Goal: Task Accomplishment & Management: Complete application form

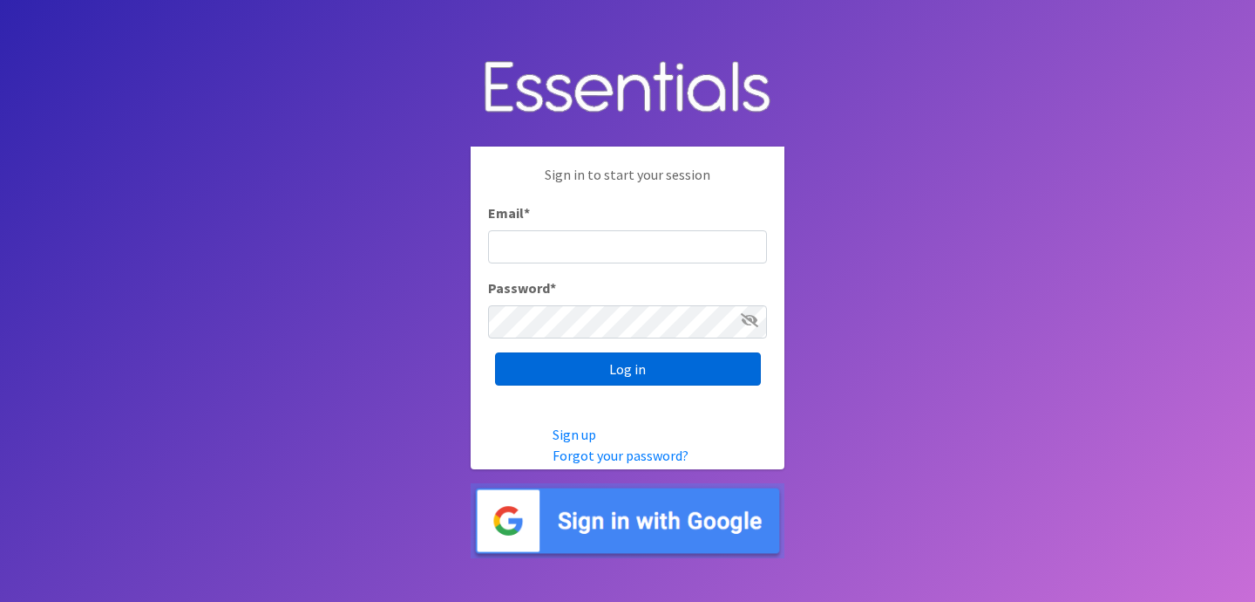
type input "jess@indianadiaperbank.org"
click at [555, 371] on input "Log in" at bounding box center [628, 368] width 266 height 33
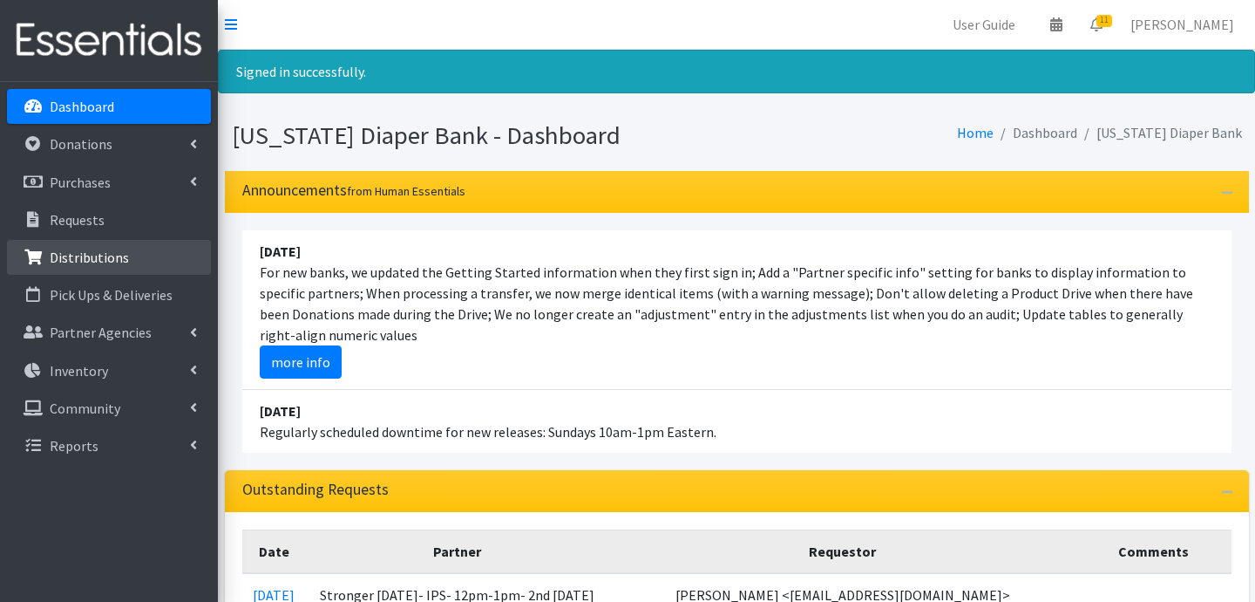
click at [108, 261] on p "Distributions" at bounding box center [89, 256] width 79 height 17
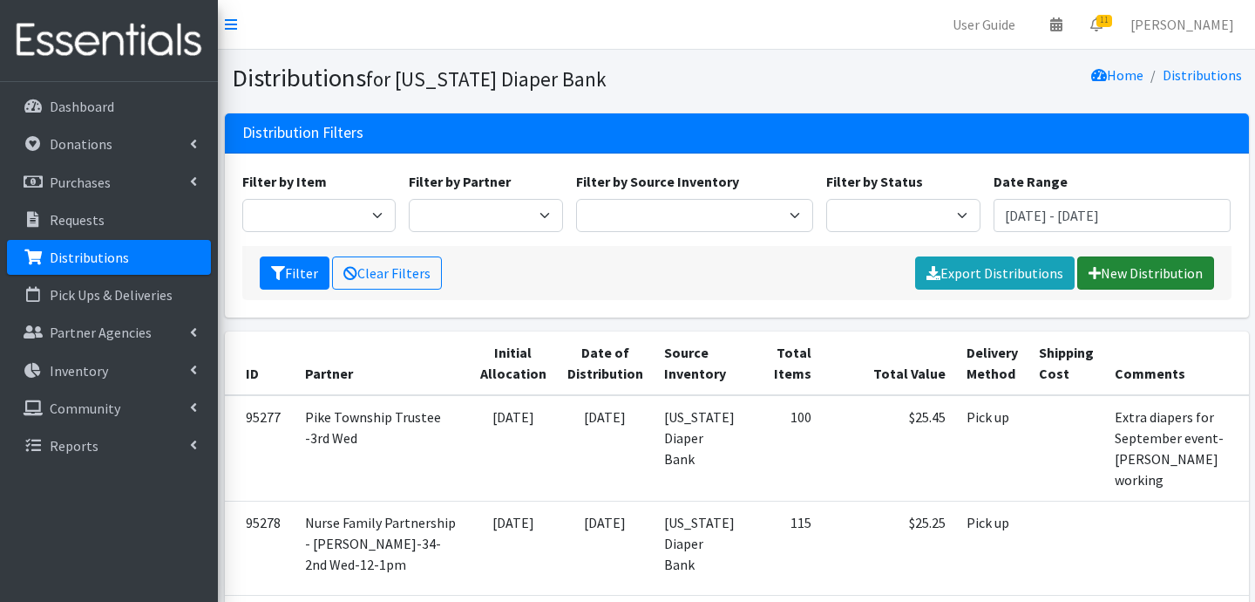
click at [1119, 264] on link "New Distribution" at bounding box center [1146, 272] width 137 height 33
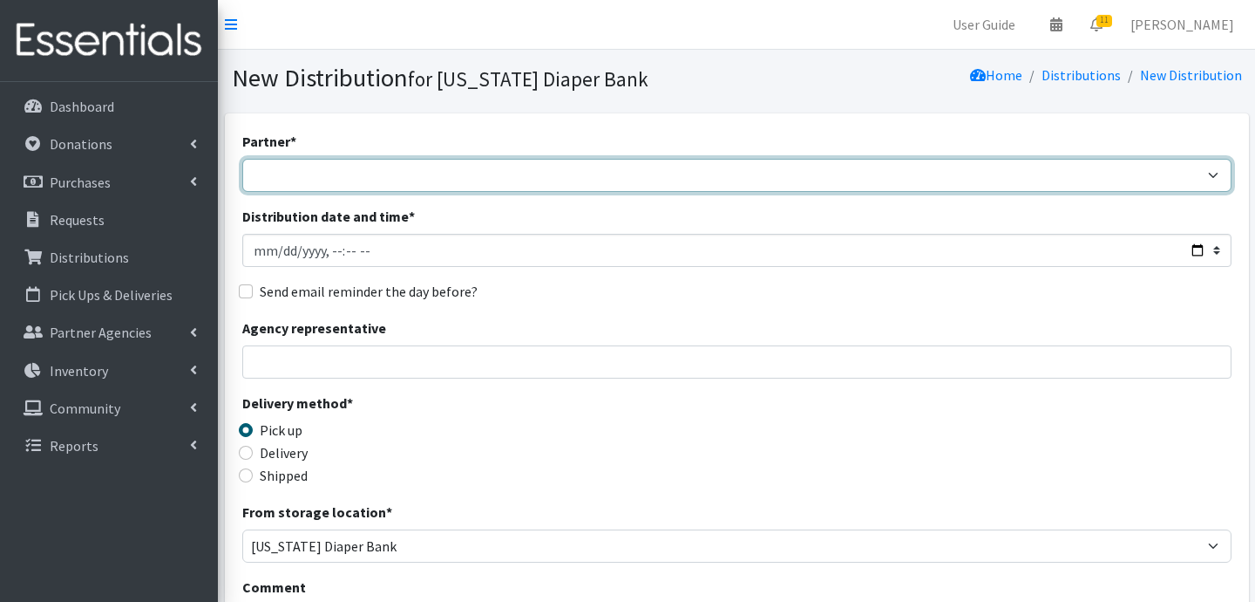
click at [412, 174] on select "ARC Boone and Hendricks County WIC Babies Basic Needs Northern Indiana Baby Ble…" at bounding box center [737, 175] width 990 height 33
select select "5004"
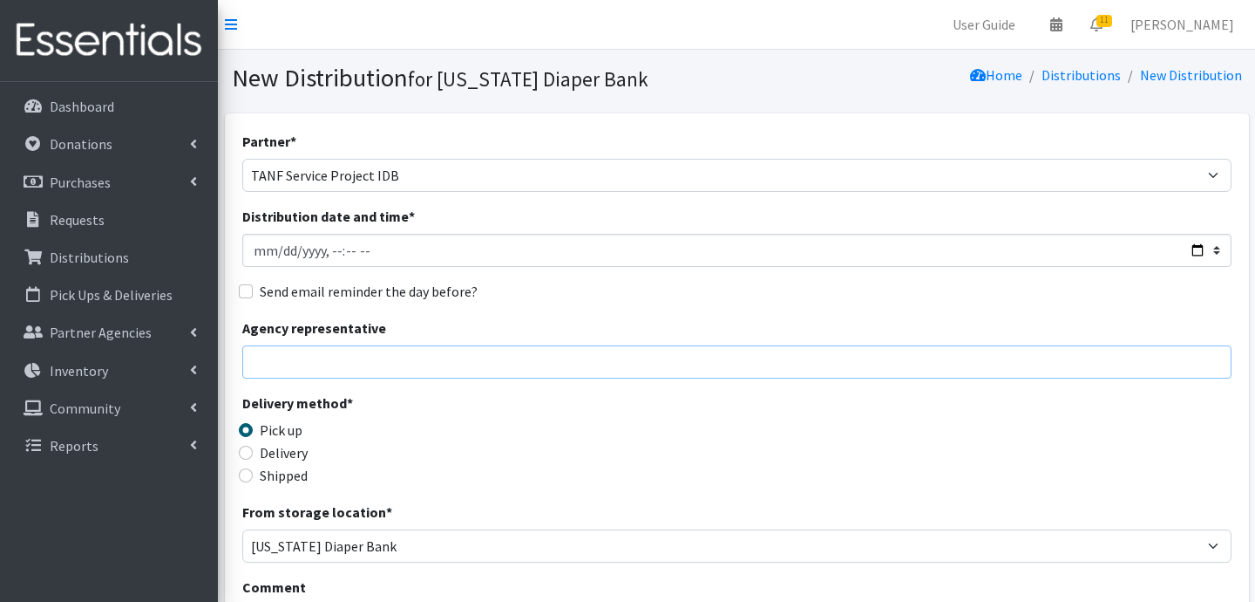
click at [289, 352] on input "Agency representative" at bounding box center [737, 361] width 990 height 33
type input "Jessica Taylor"
click at [247, 454] on input "Delivery" at bounding box center [246, 453] width 14 height 14
radio input "true"
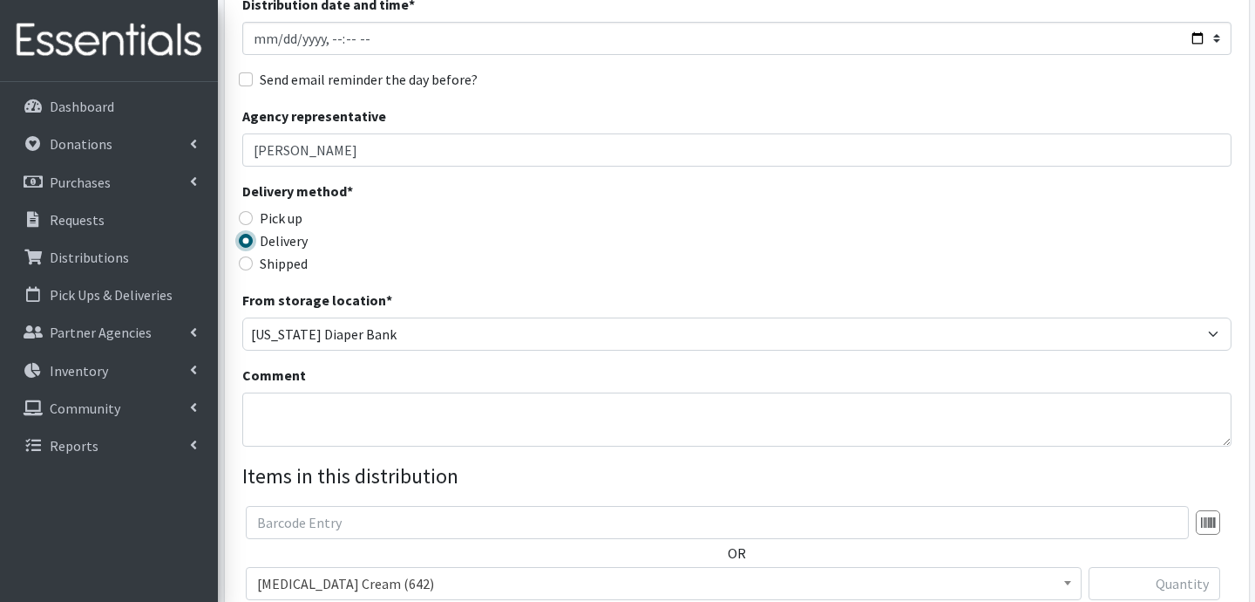
scroll to position [219, 0]
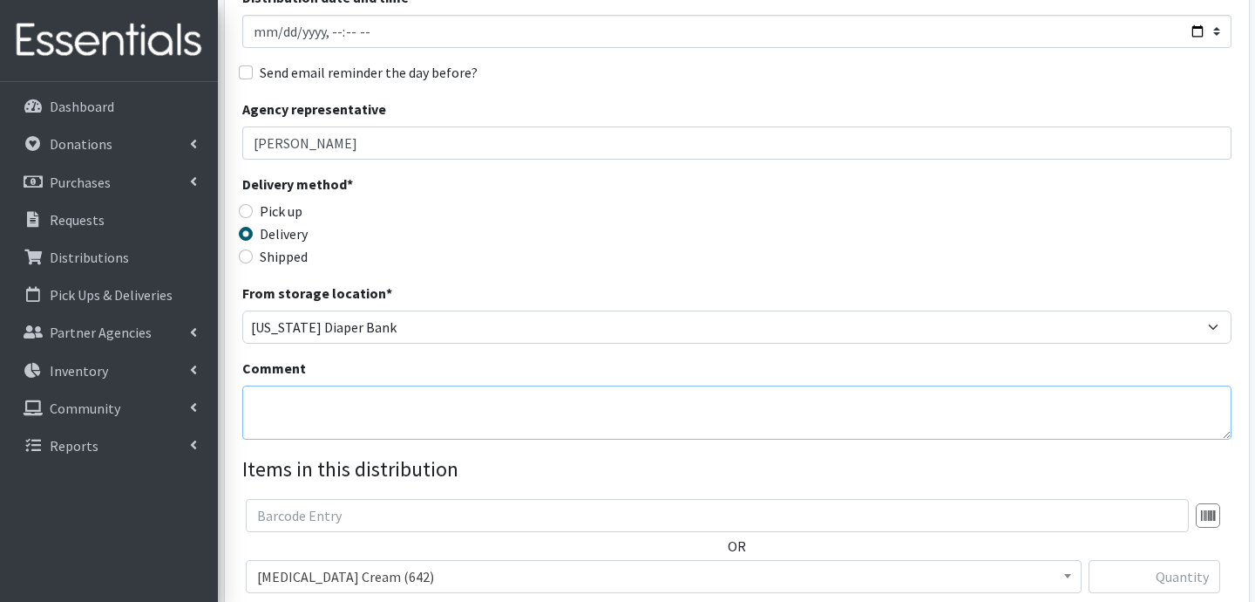
click at [388, 406] on textarea "Comment" at bounding box center [737, 412] width 990 height 54
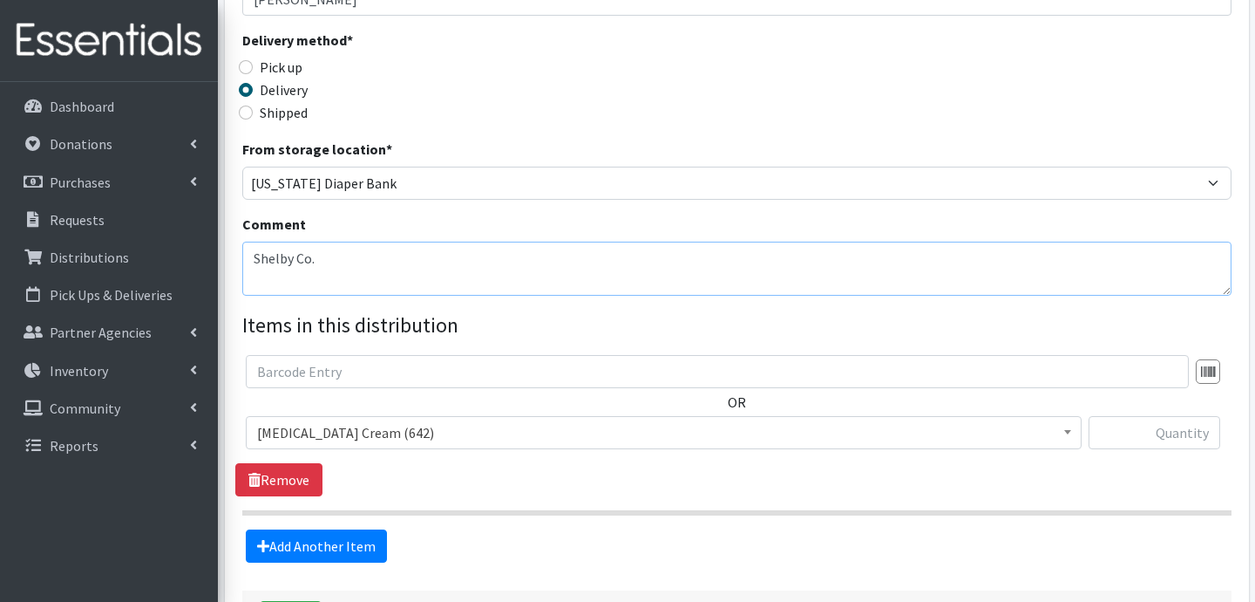
scroll to position [404, 0]
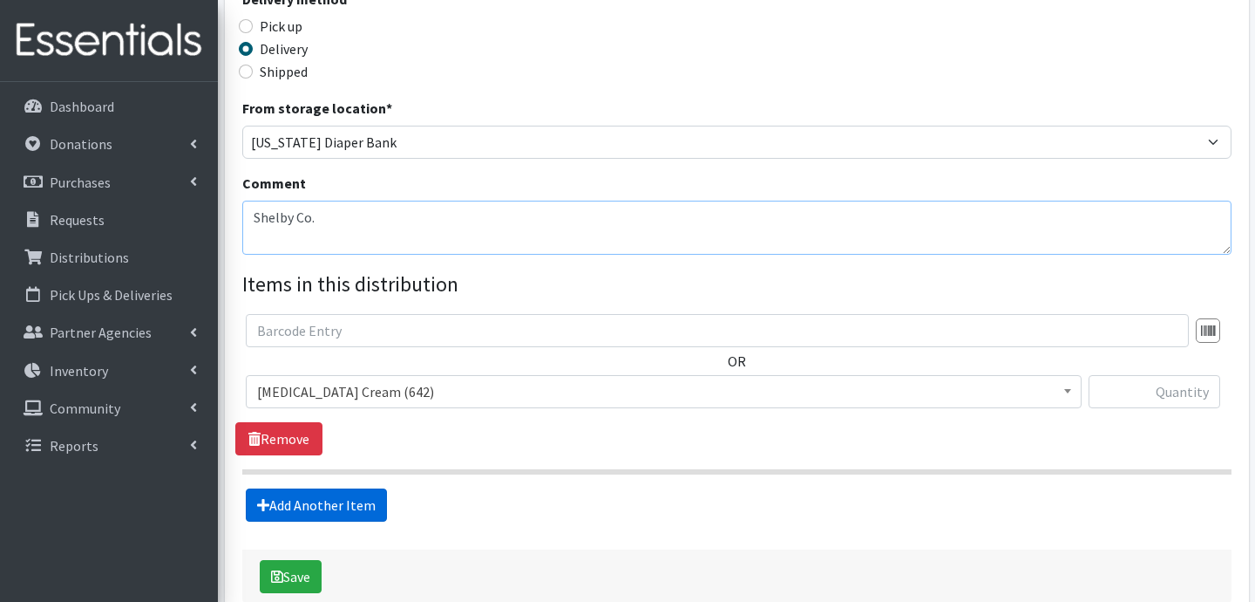
type textarea "Shelby Co."
click at [344, 490] on link "Add Another Item" at bounding box center [316, 504] width 141 height 33
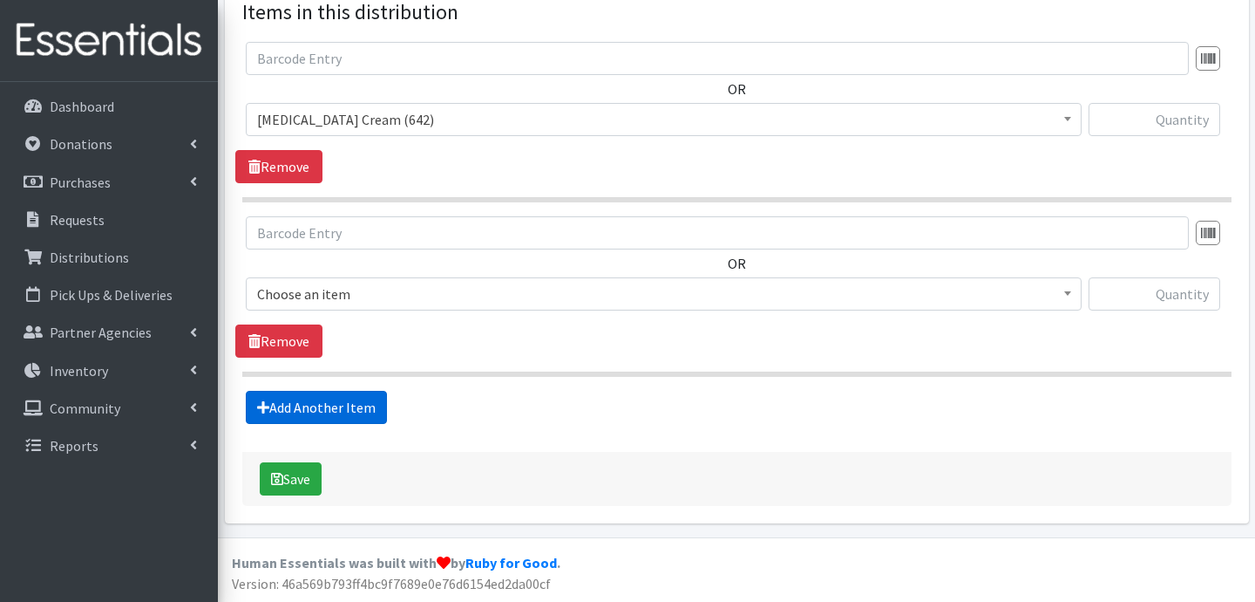
click at [345, 418] on link "Add Another Item" at bounding box center [316, 407] width 141 height 33
click at [371, 410] on link "Add Another Item" at bounding box center [316, 407] width 141 height 33
click at [371, 409] on link "Add Another Item" at bounding box center [316, 407] width 141 height 33
click at [373, 409] on link "Add Another Item" at bounding box center [316, 407] width 141 height 33
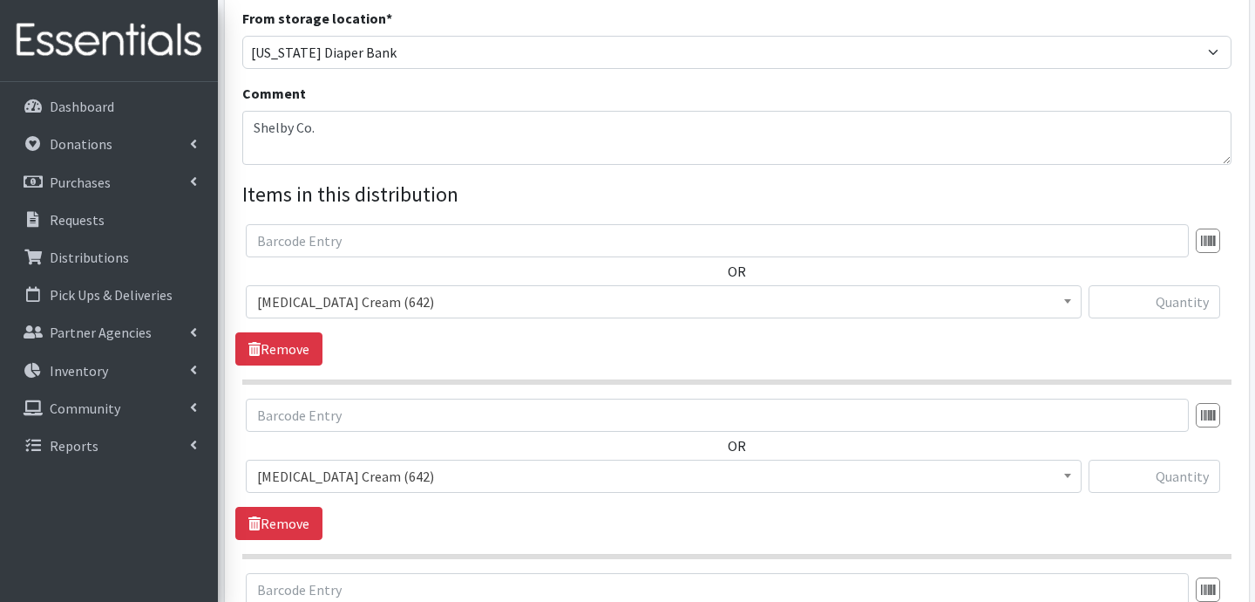
scroll to position [492, 0]
click at [578, 299] on span "Diaper Rash Cream (642)" at bounding box center [663, 303] width 813 height 24
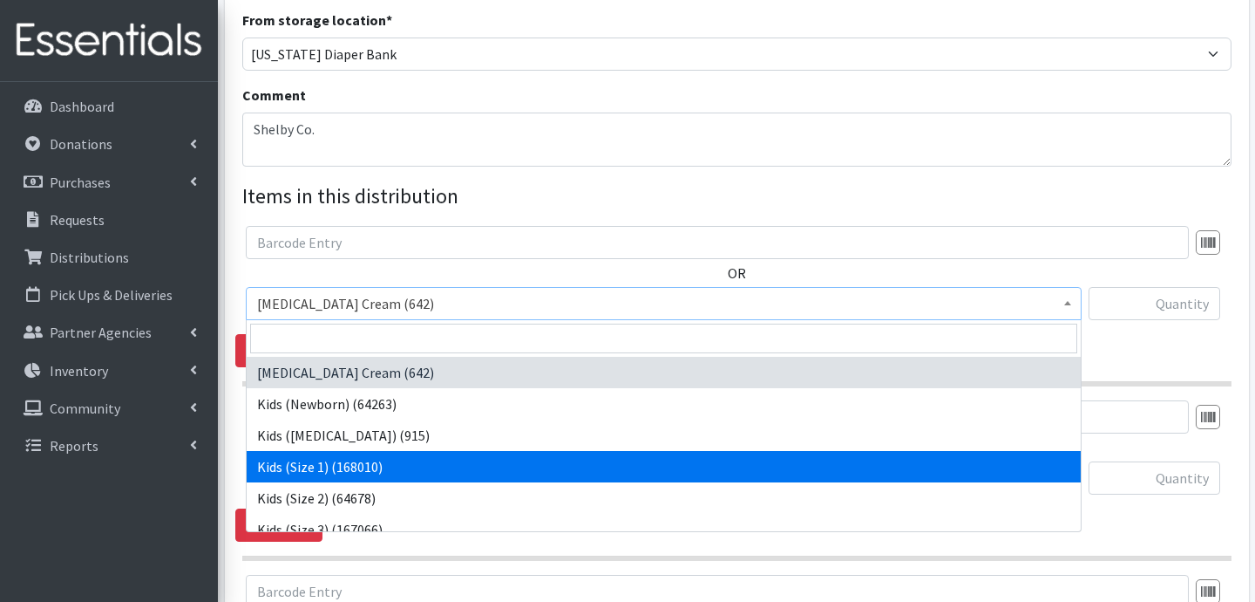
select select "3401"
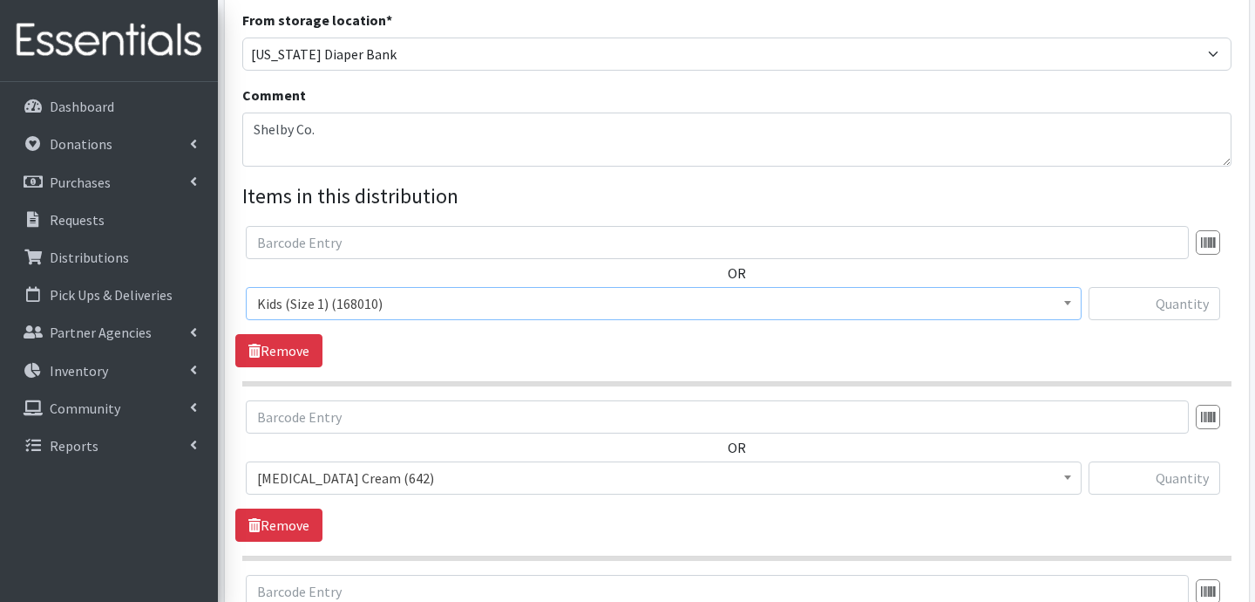
click at [431, 471] on span "Diaper Rash Cream (642)" at bounding box center [663, 478] width 813 height 24
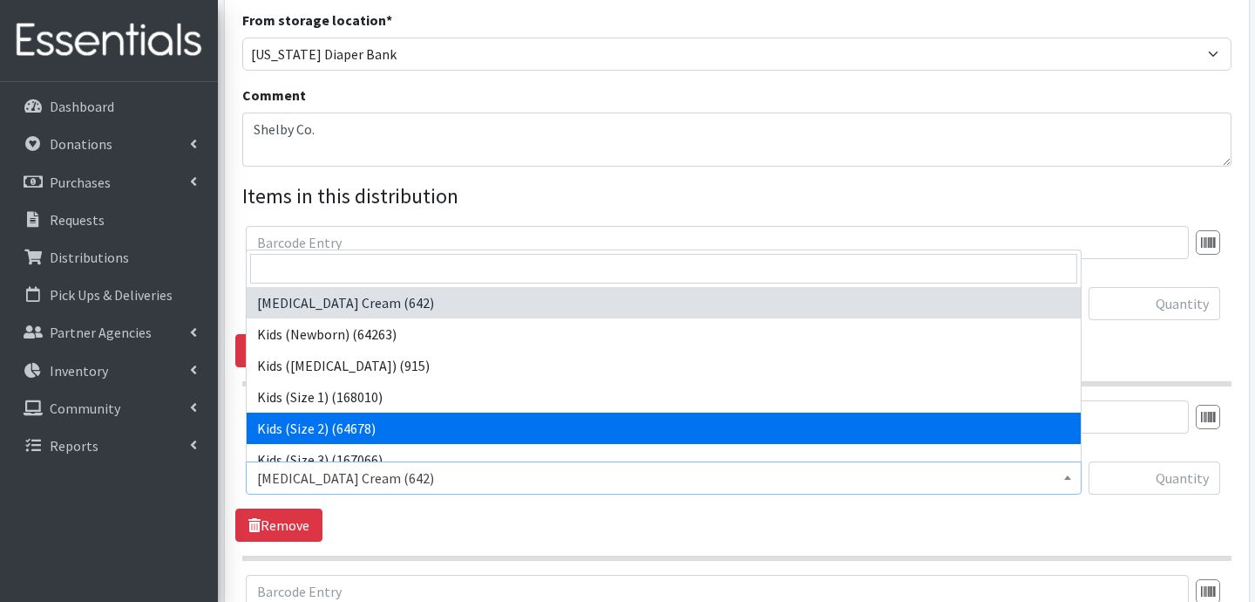
select select "3420"
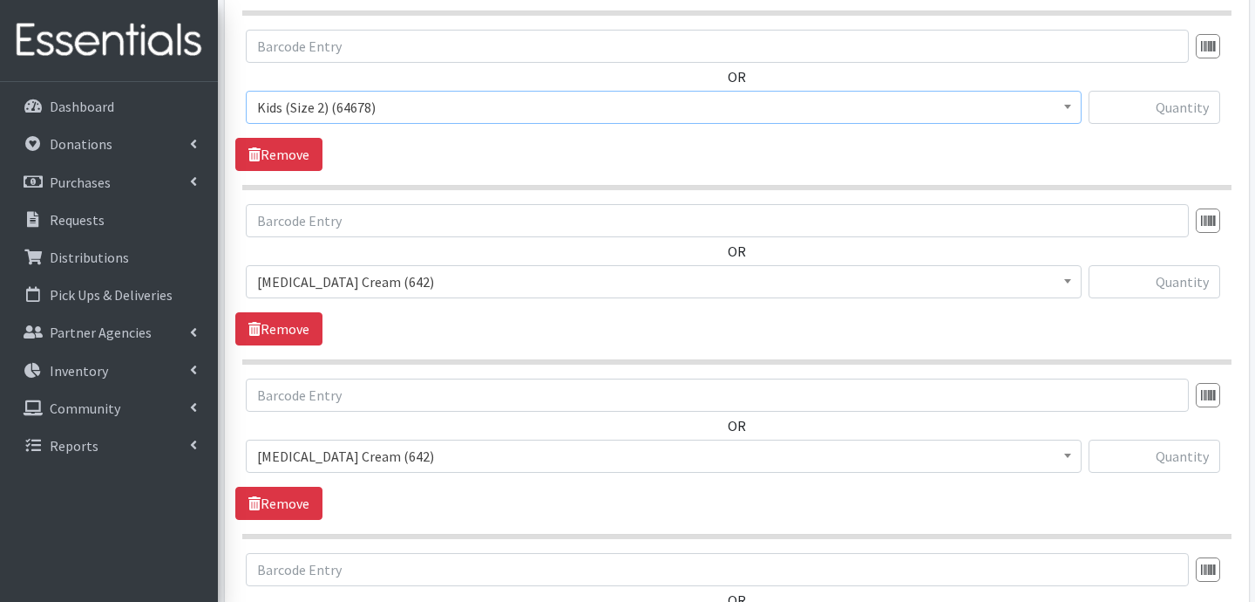
scroll to position [881, 0]
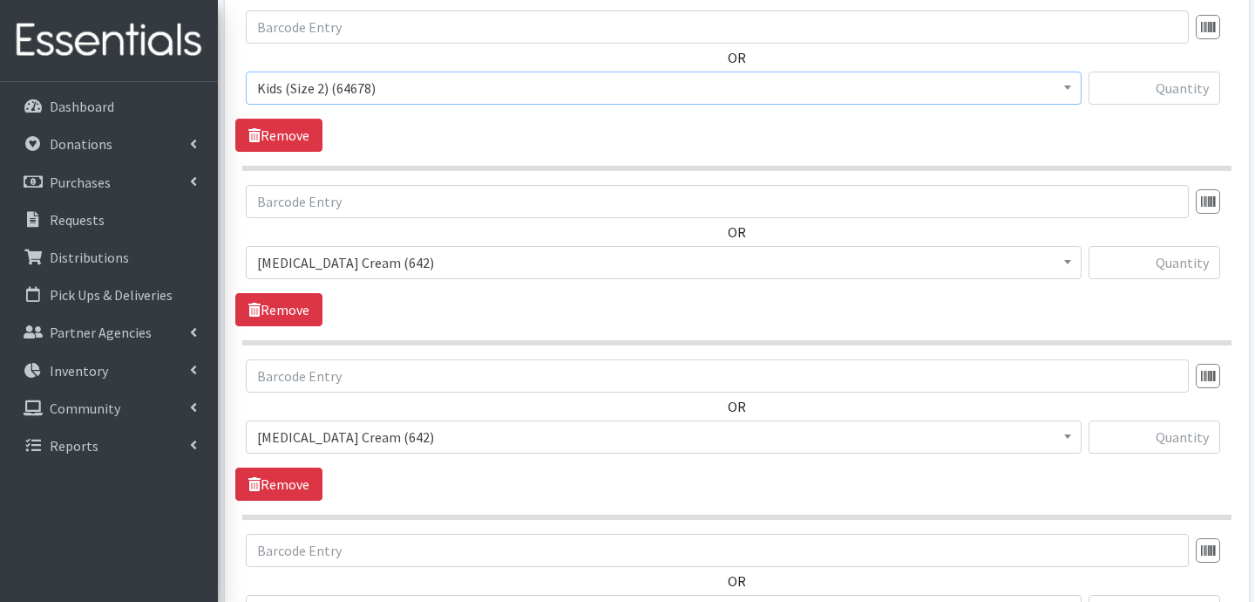
click at [420, 273] on span "Diaper Rash Cream (642)" at bounding box center [663, 262] width 813 height 24
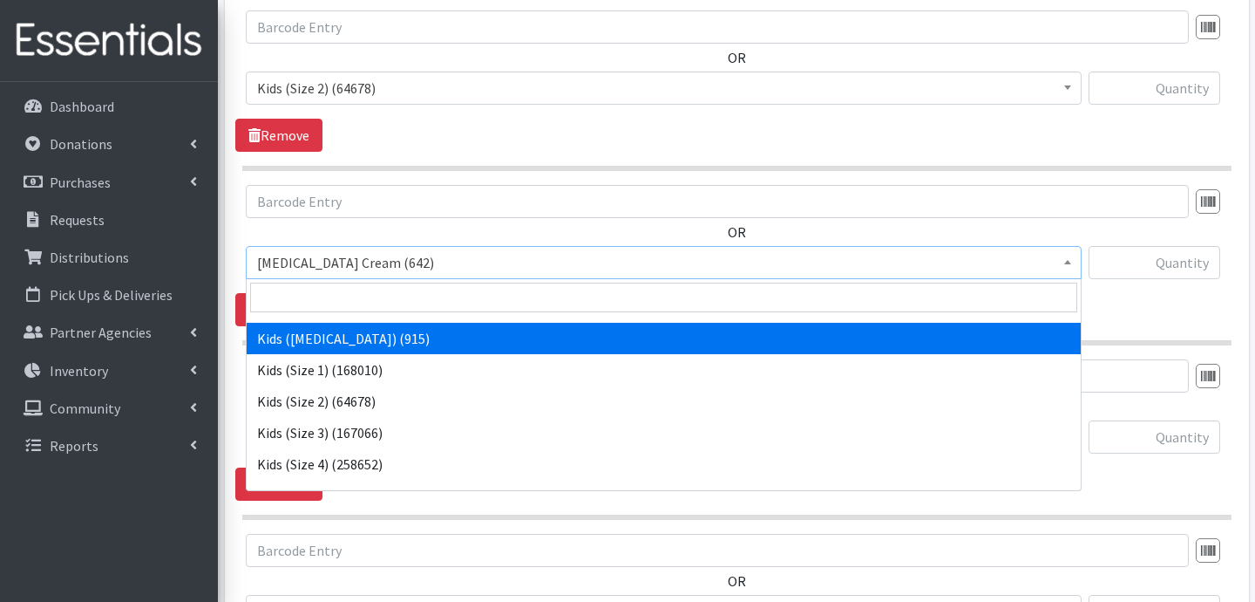
scroll to position [57, 0]
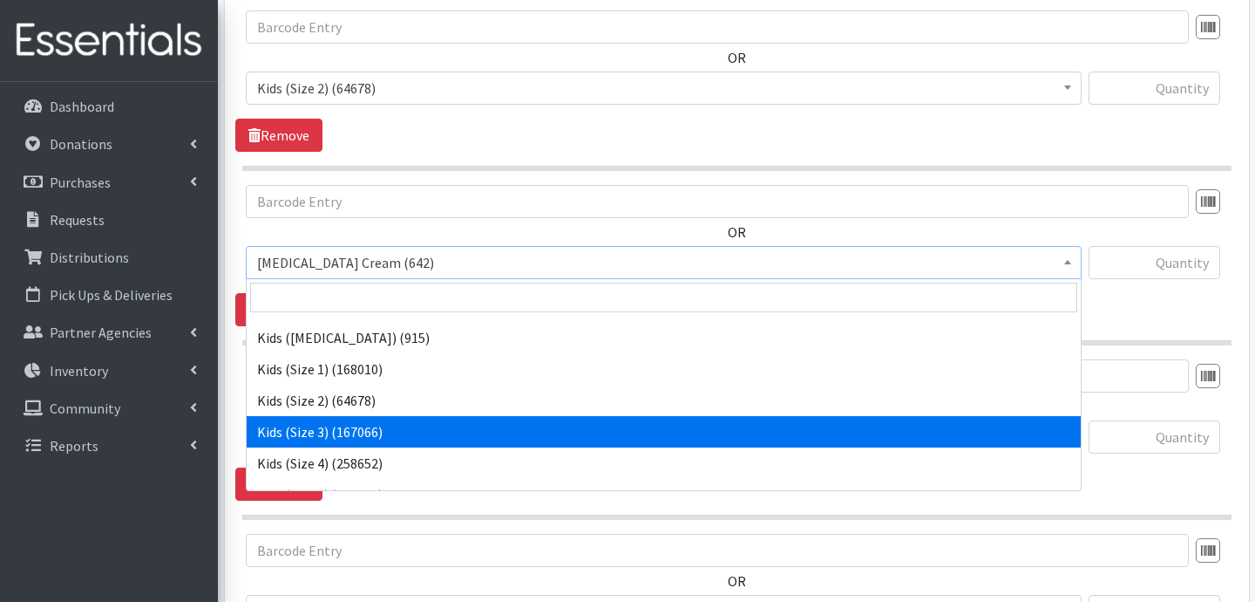
select select "3393"
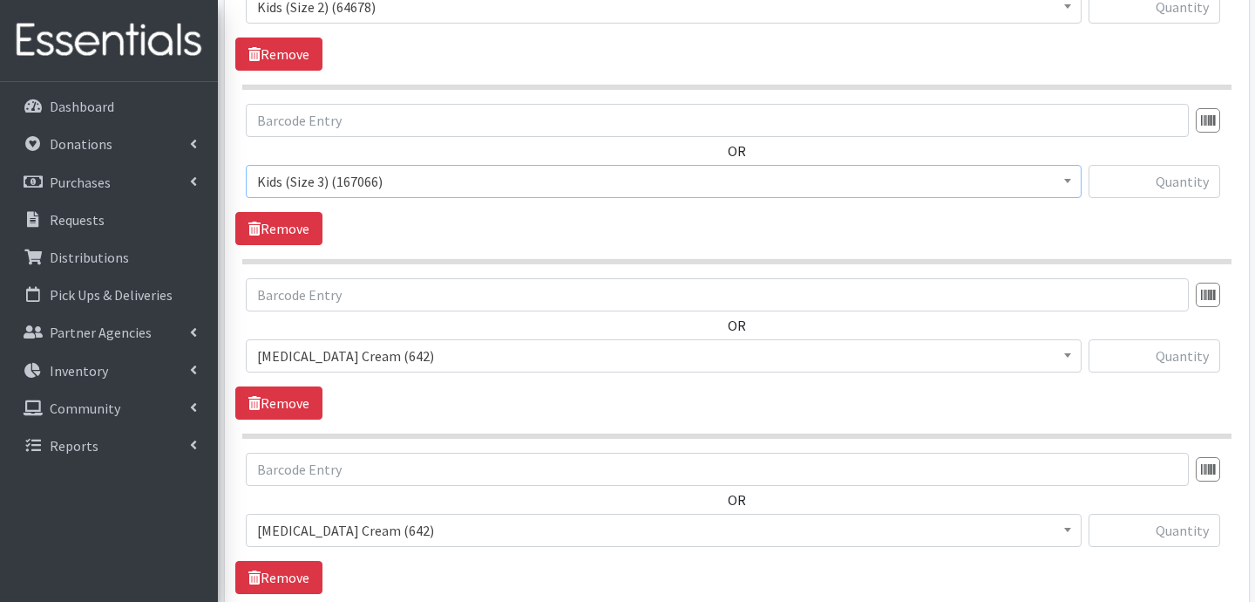
scroll to position [966, 0]
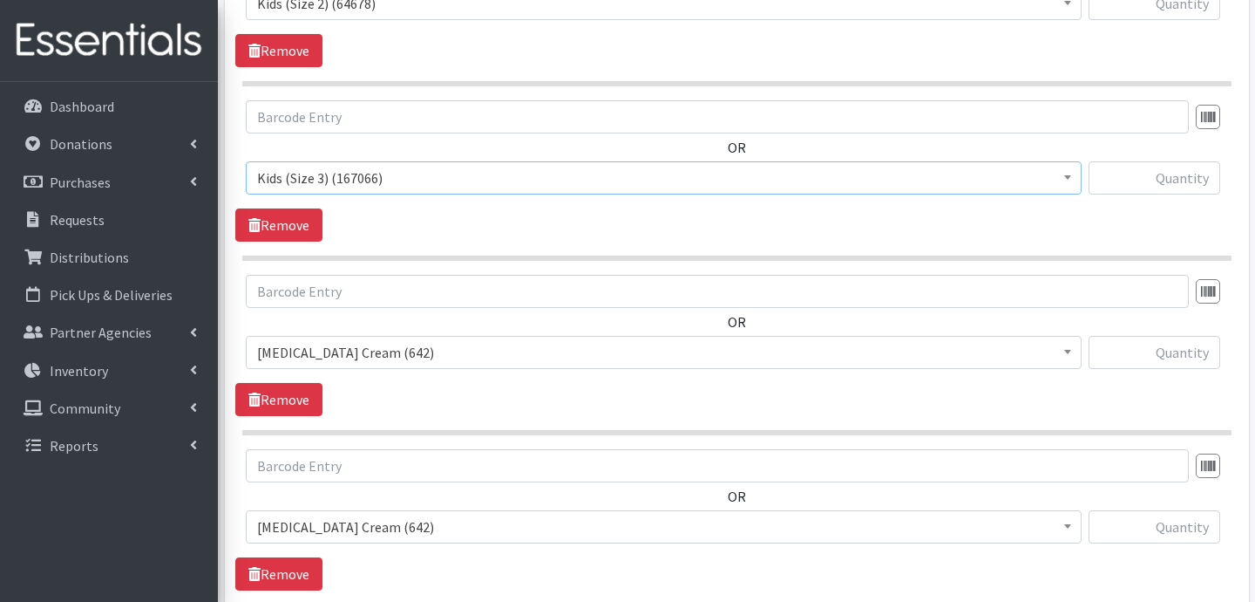
click at [432, 336] on span "Diaper Rash Cream (642)" at bounding box center [664, 352] width 836 height 33
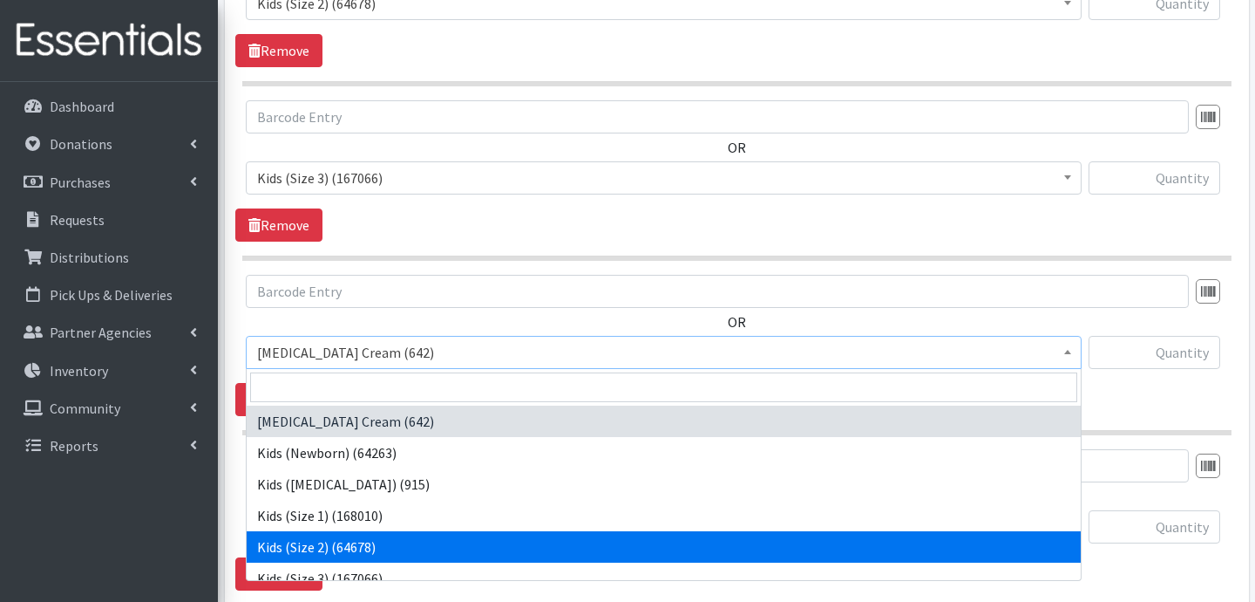
scroll to position [93, 0]
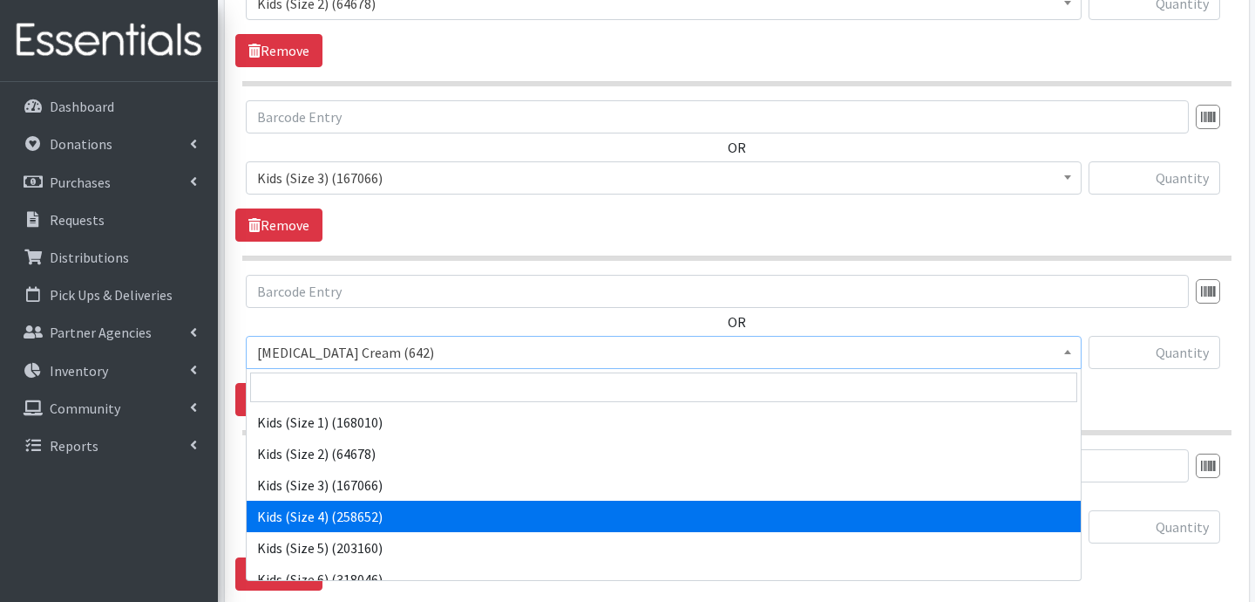
select select "3394"
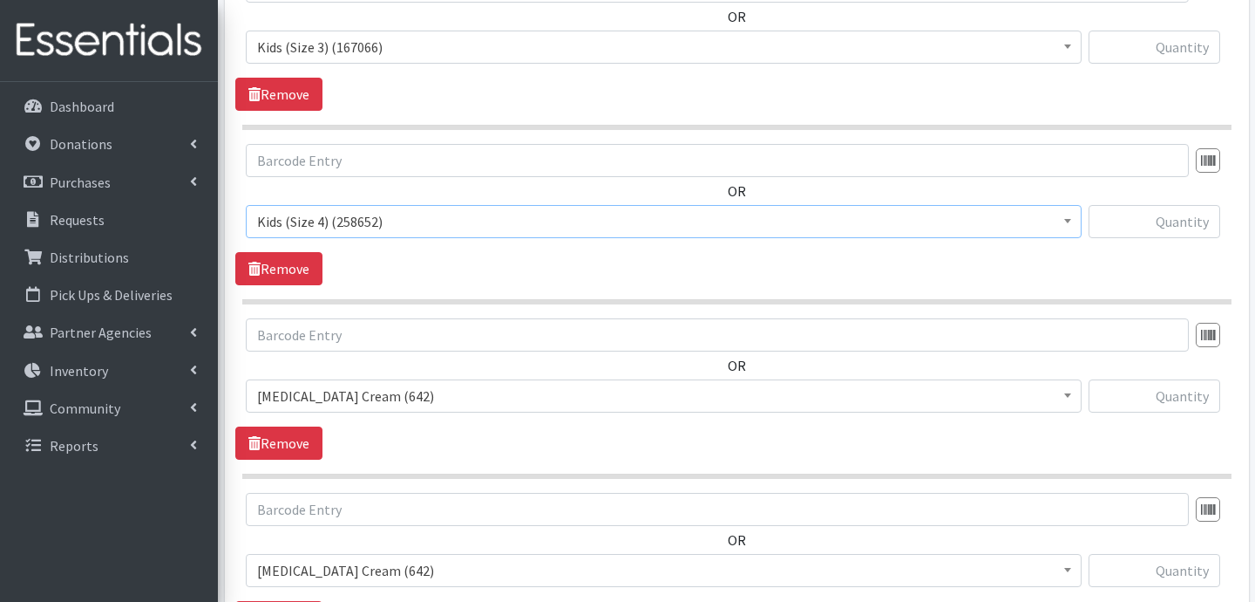
scroll to position [1106, 0]
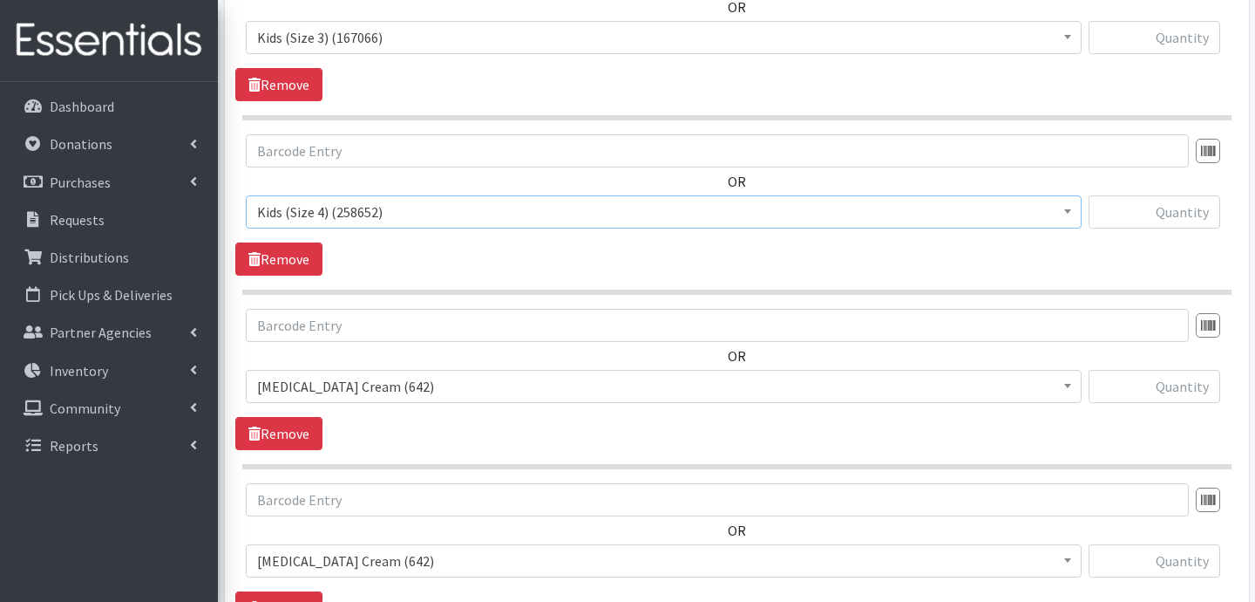
click at [532, 391] on span "Diaper Rash Cream (642)" at bounding box center [663, 386] width 813 height 24
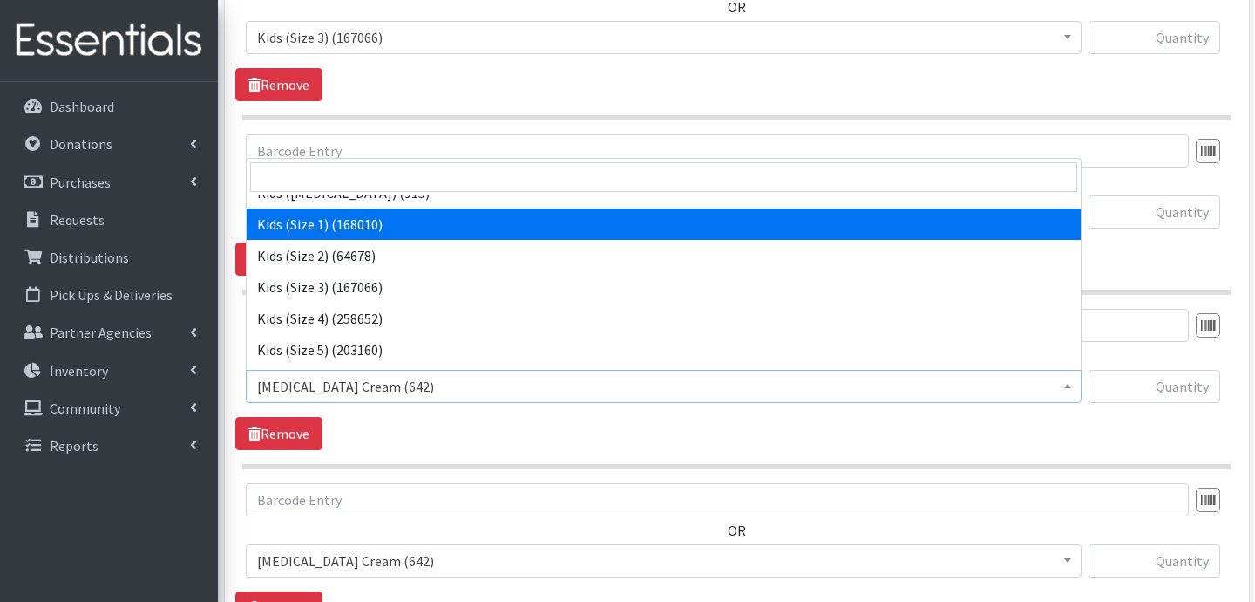
scroll to position [129, 0]
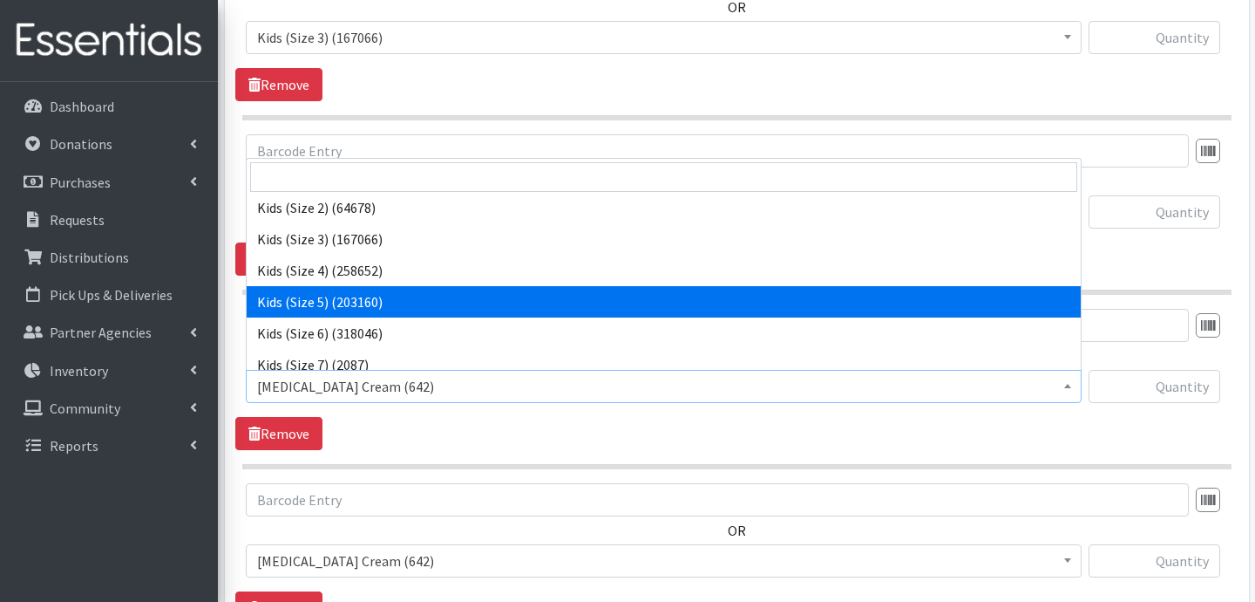
select select "3407"
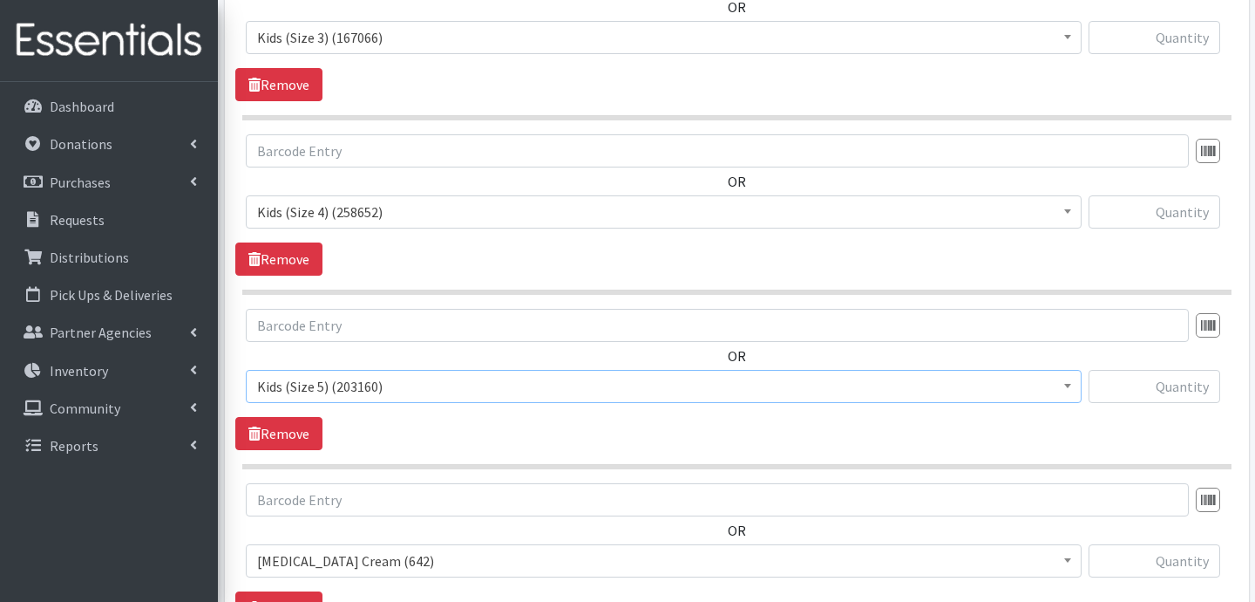
scroll to position [1168, 0]
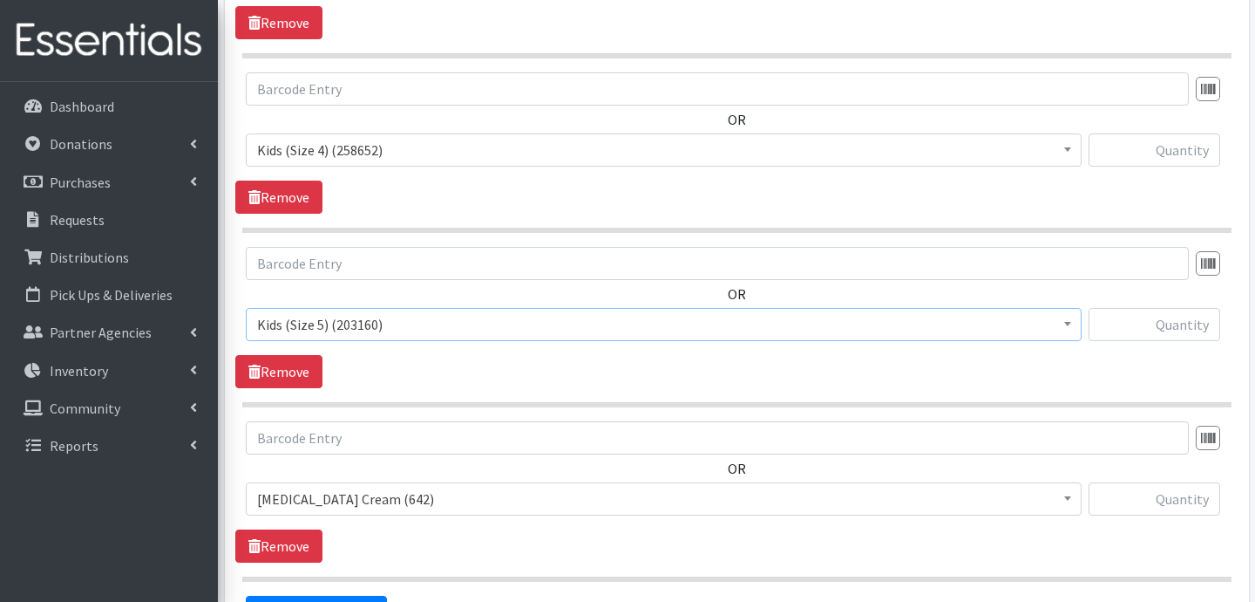
click at [422, 488] on span "Diaper Rash Cream (642)" at bounding box center [663, 498] width 813 height 24
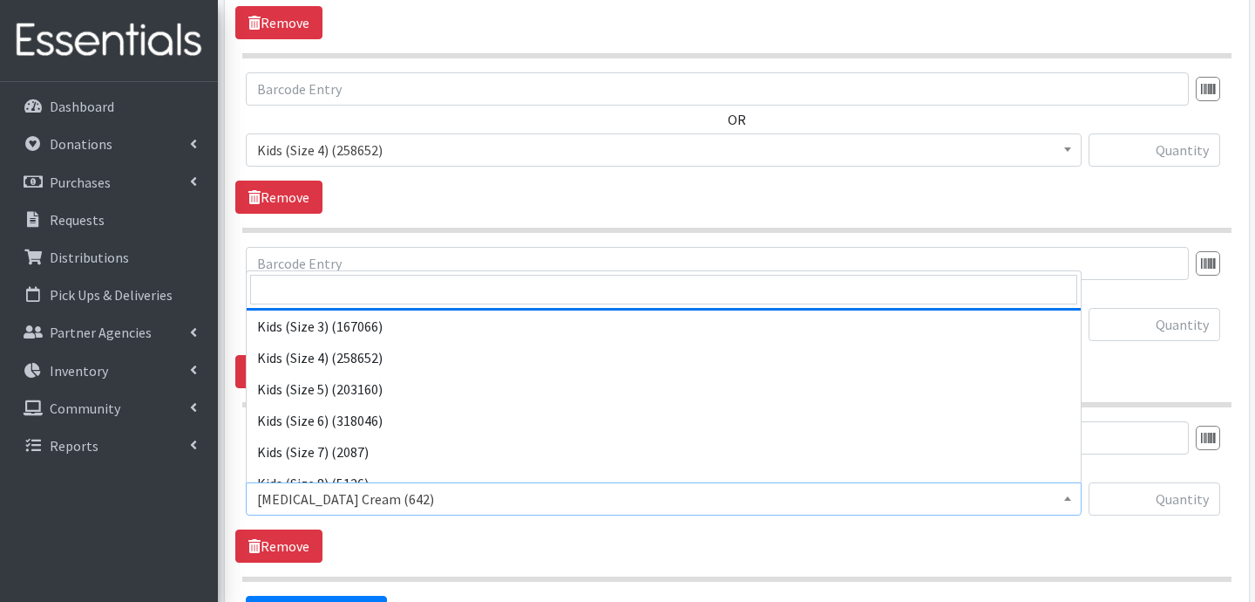
scroll to position [159, 0]
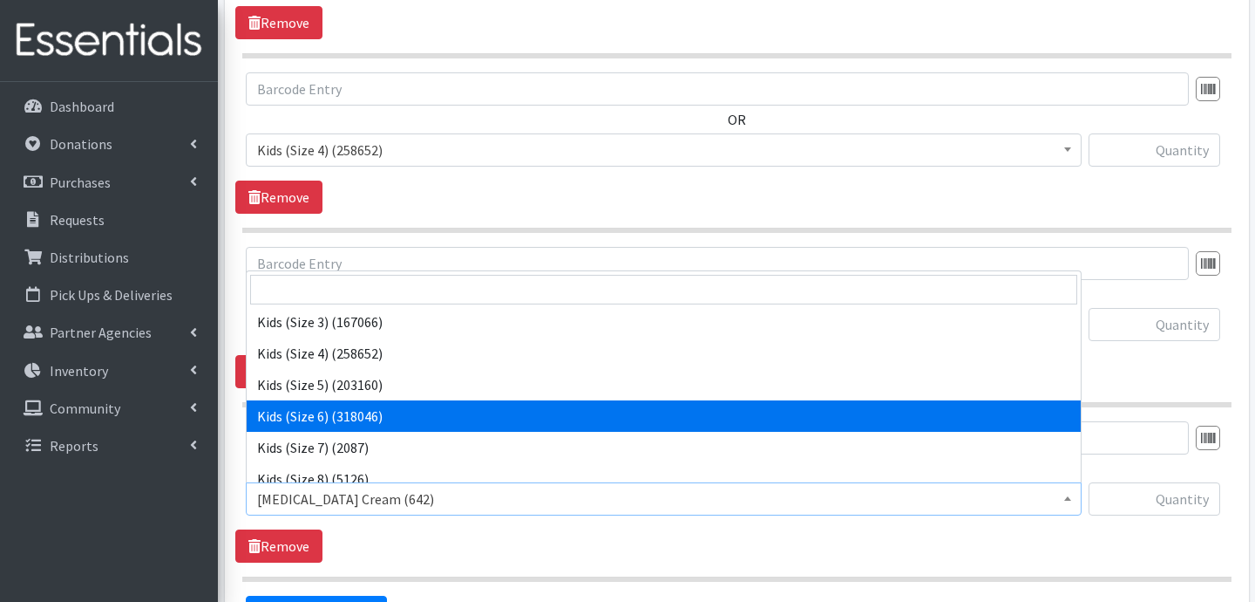
select select "3419"
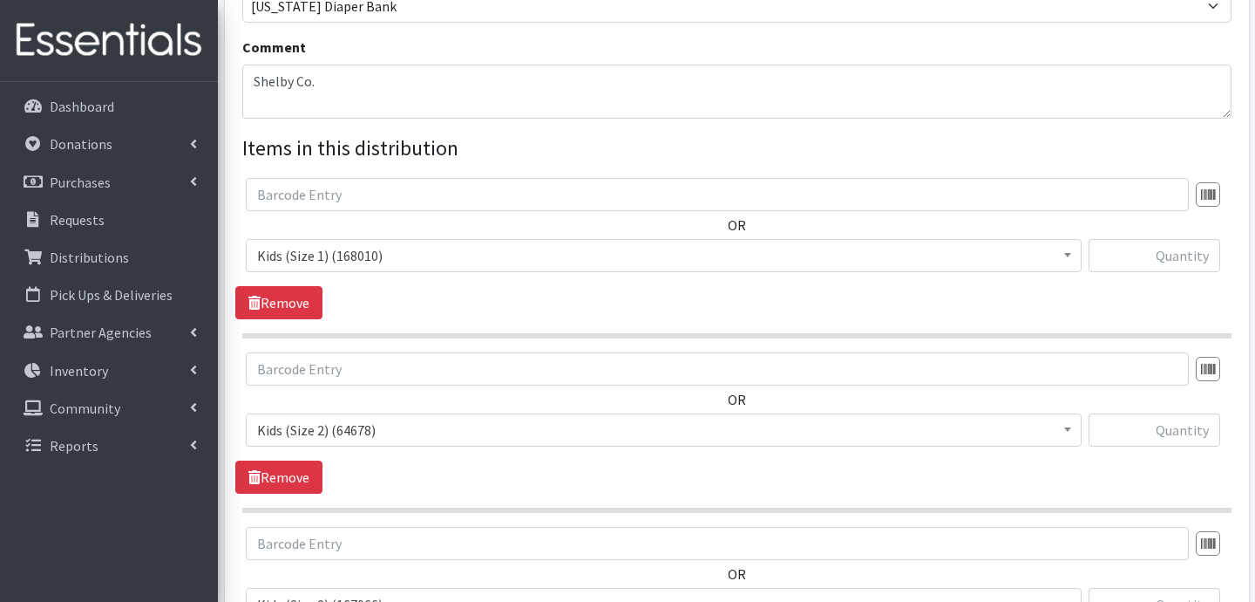
scroll to position [534, 0]
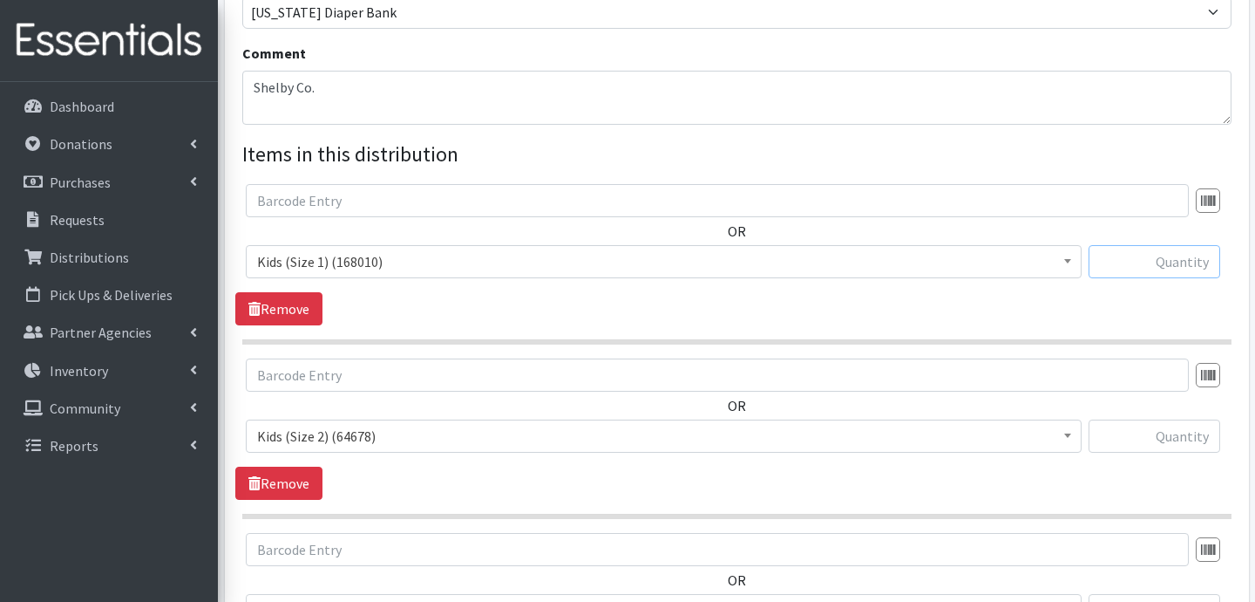
click at [1160, 262] on input "text" at bounding box center [1155, 261] width 132 height 33
type input "400"
click at [1165, 440] on input "text" at bounding box center [1155, 435] width 132 height 33
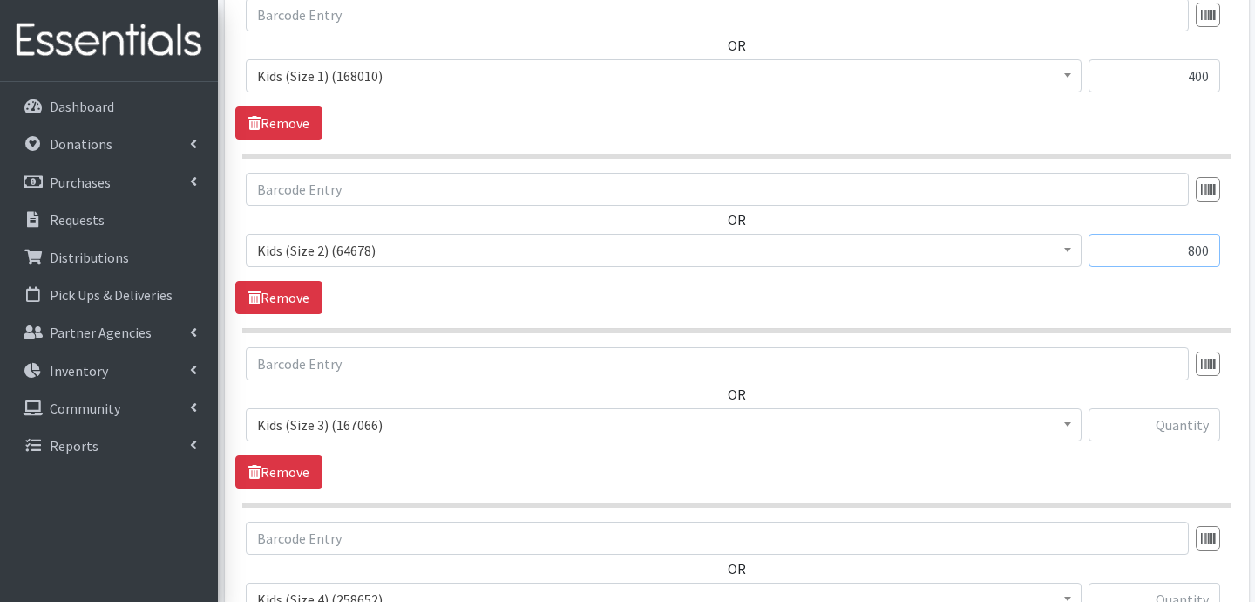
scroll to position [721, 0]
type input "800"
click at [1164, 417] on input "text" at bounding box center [1155, 422] width 132 height 33
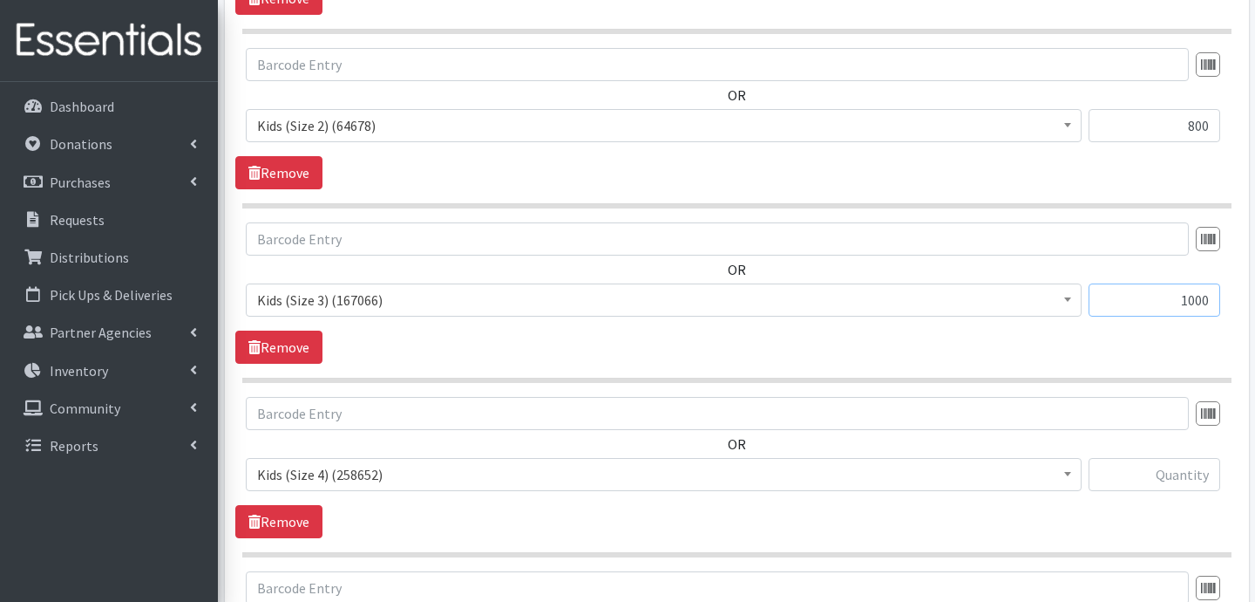
scroll to position [881, 0]
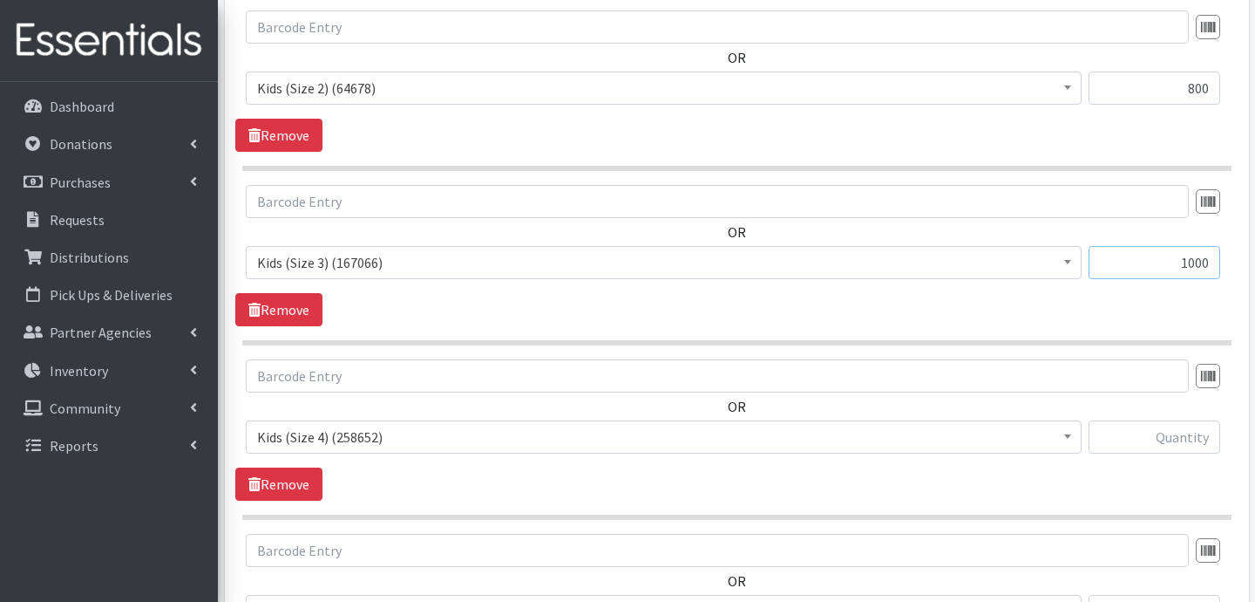
type input "1000"
click at [1175, 446] on input "text" at bounding box center [1155, 436] width 132 height 33
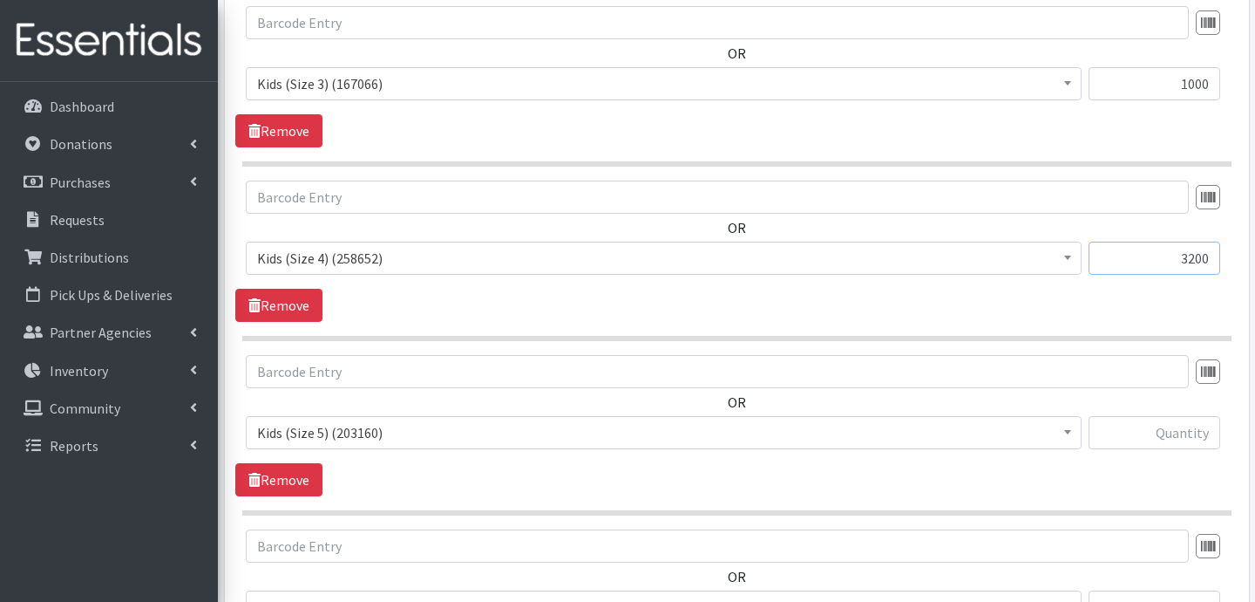
scroll to position [1067, 0]
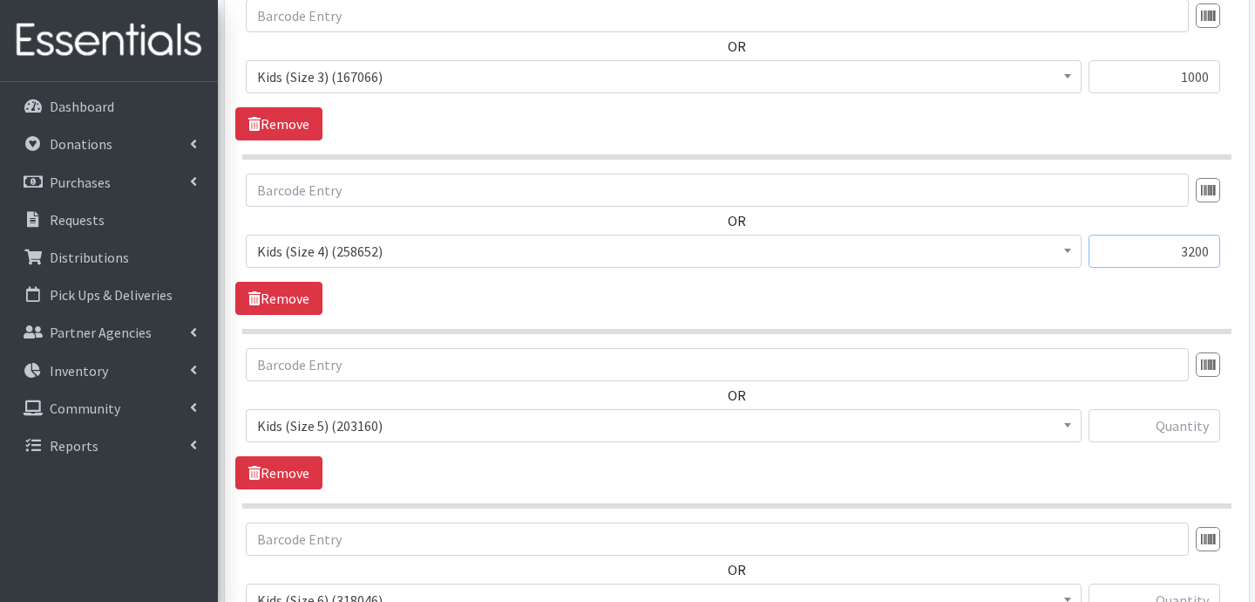
type input "3200"
click at [1166, 436] on input "text" at bounding box center [1155, 425] width 132 height 33
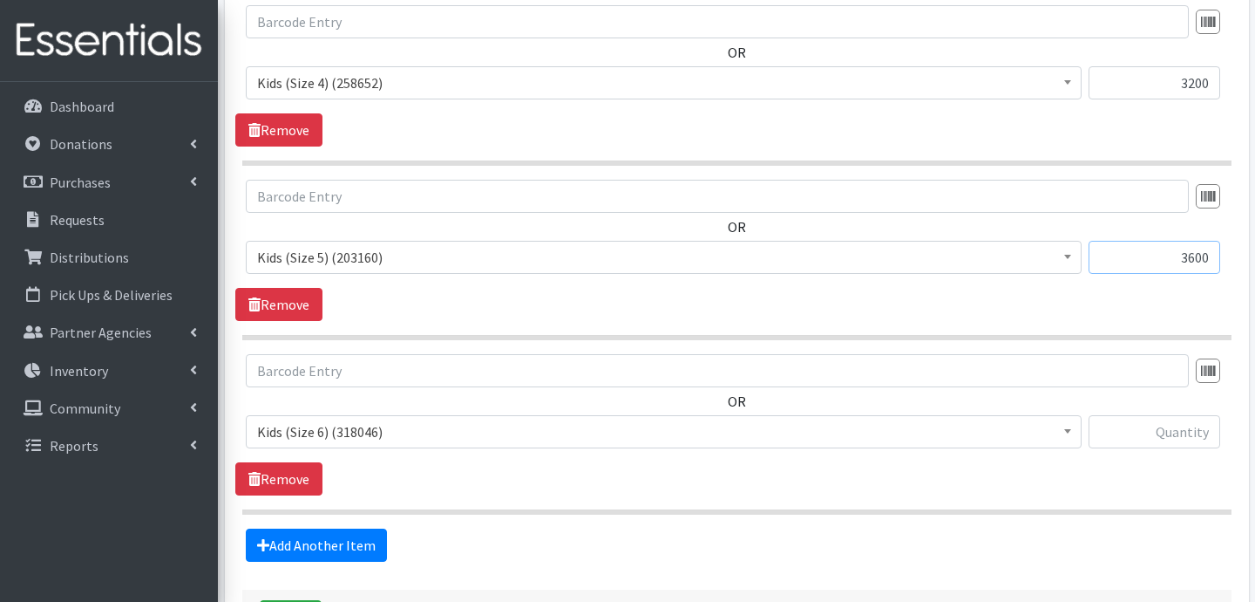
scroll to position [1239, 0]
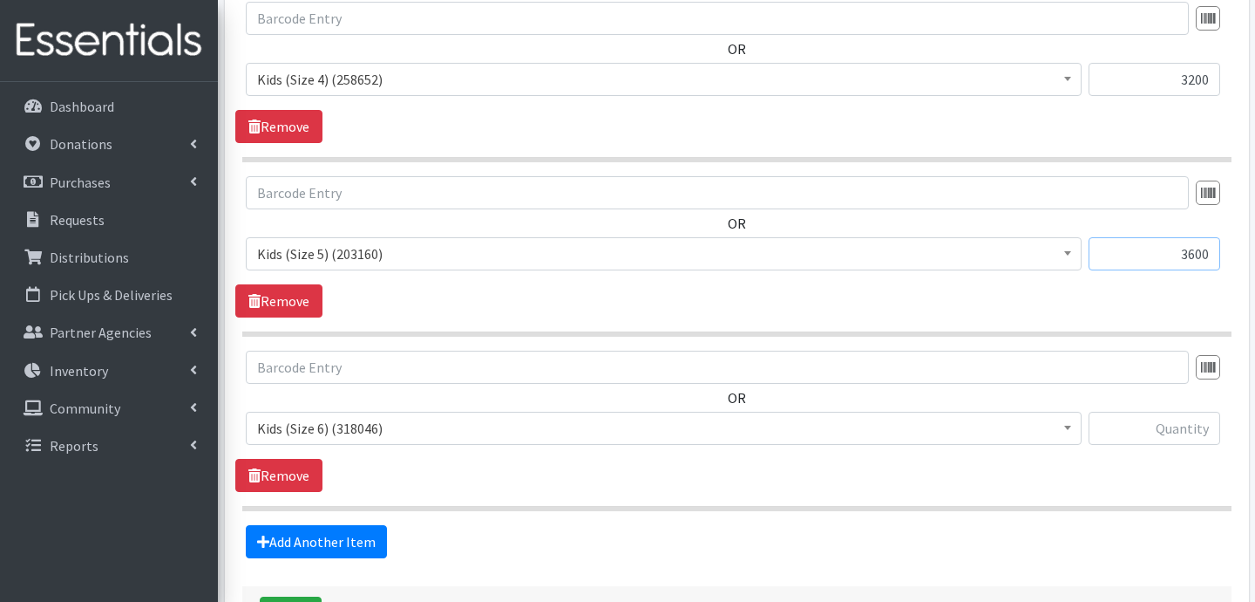
type input "3600"
click at [1152, 421] on input "text" at bounding box center [1155, 428] width 132 height 33
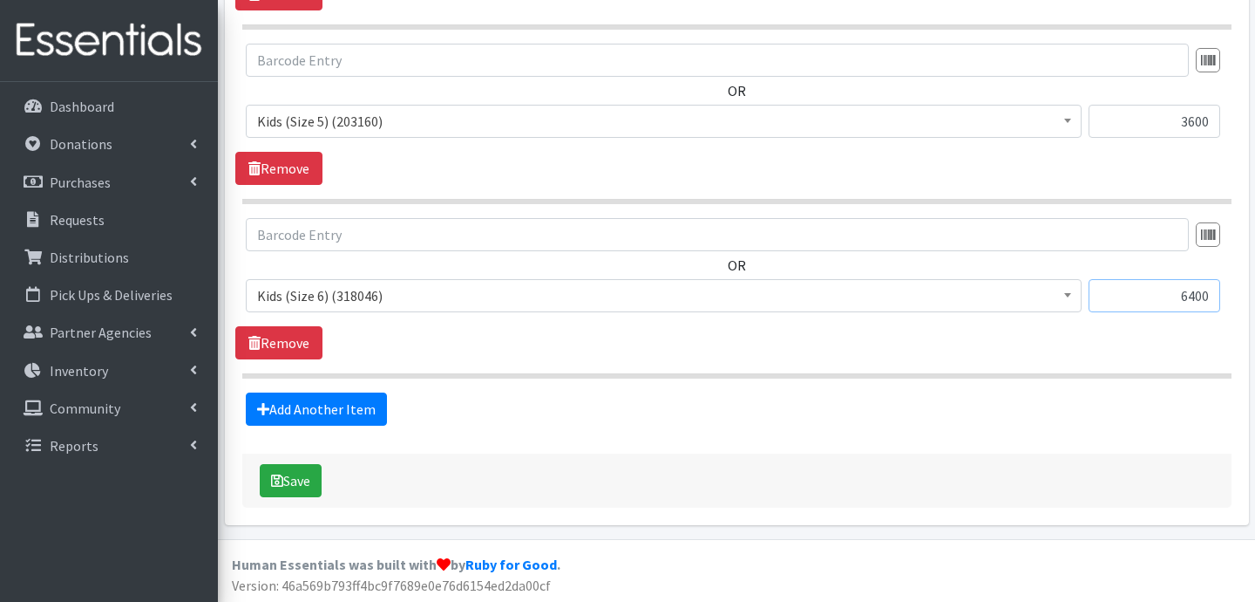
scroll to position [1373, 0]
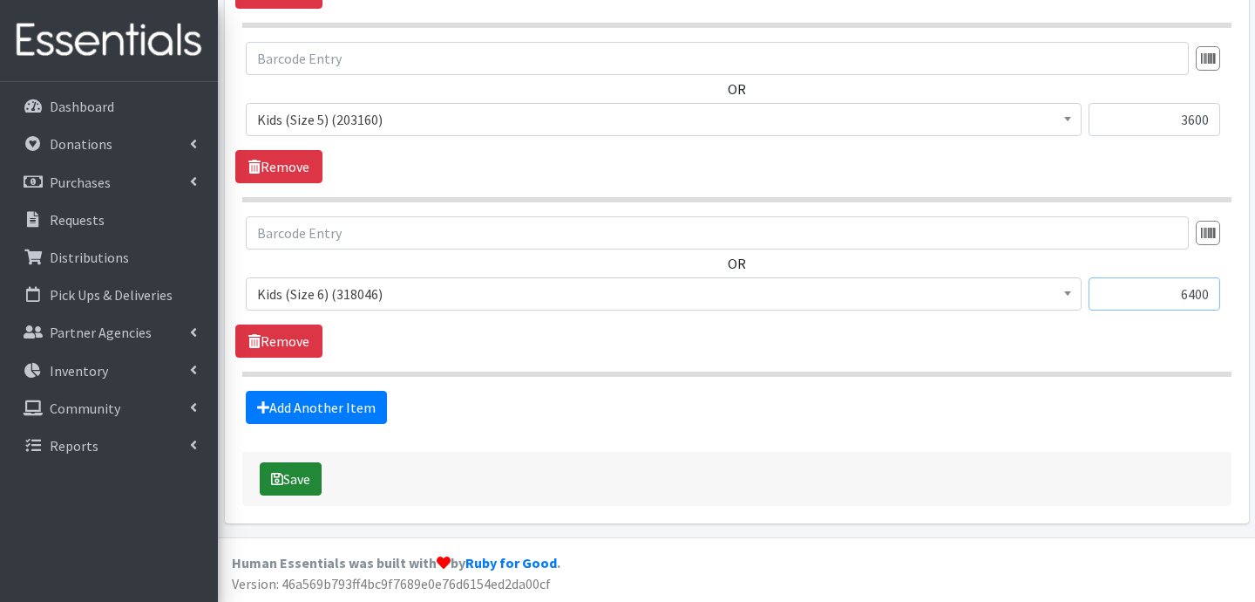
type input "6400"
click at [308, 483] on button "Save" at bounding box center [291, 478] width 62 height 33
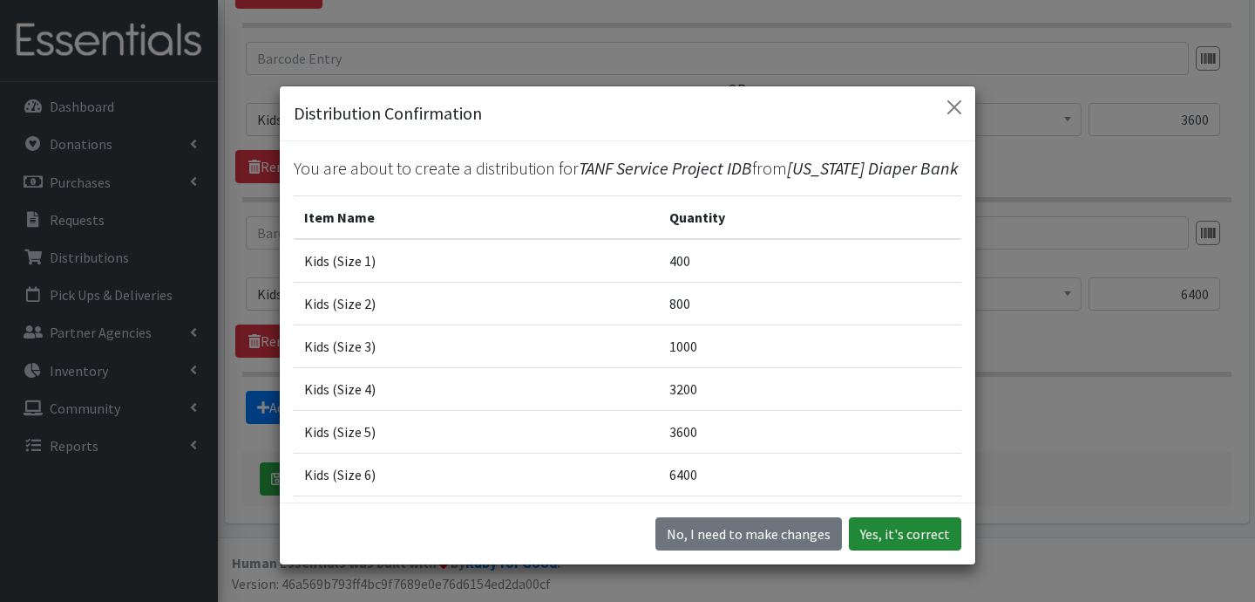
click at [874, 527] on button "Yes, it's correct" at bounding box center [905, 533] width 112 height 33
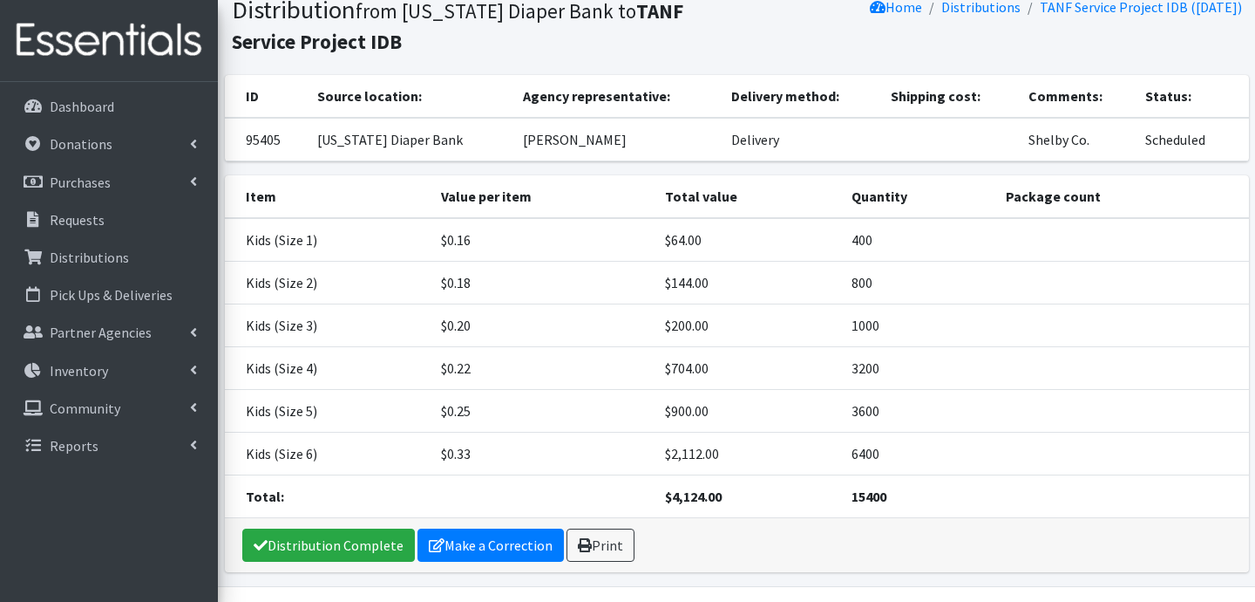
scroll to position [175, 0]
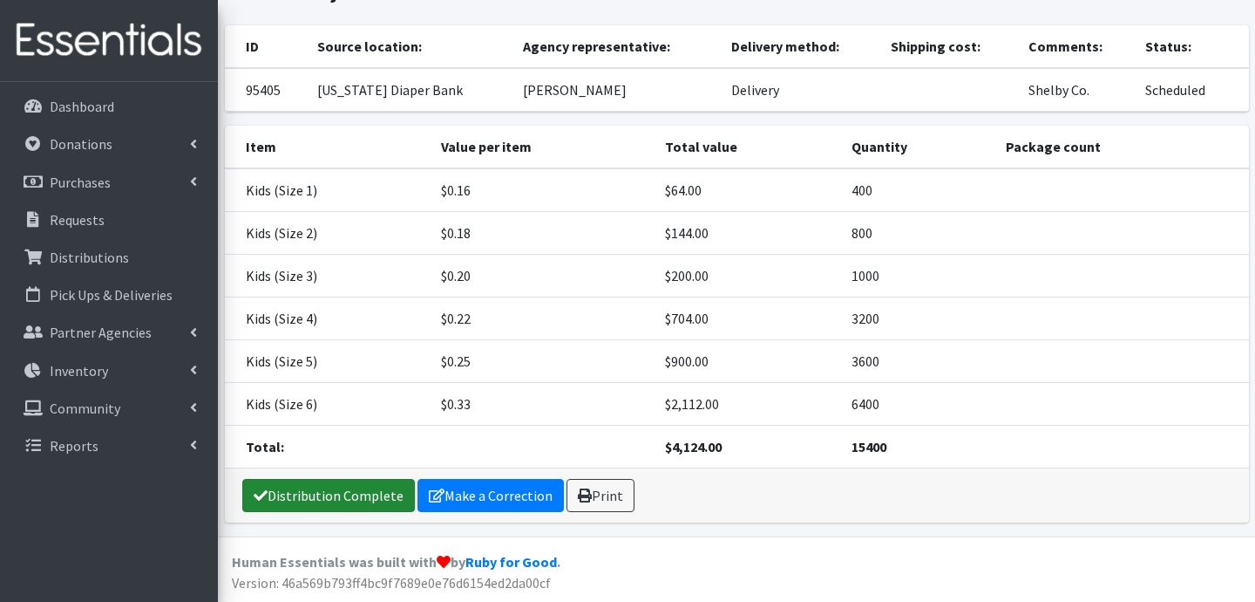
click at [349, 499] on link "Distribution Complete" at bounding box center [328, 495] width 173 height 33
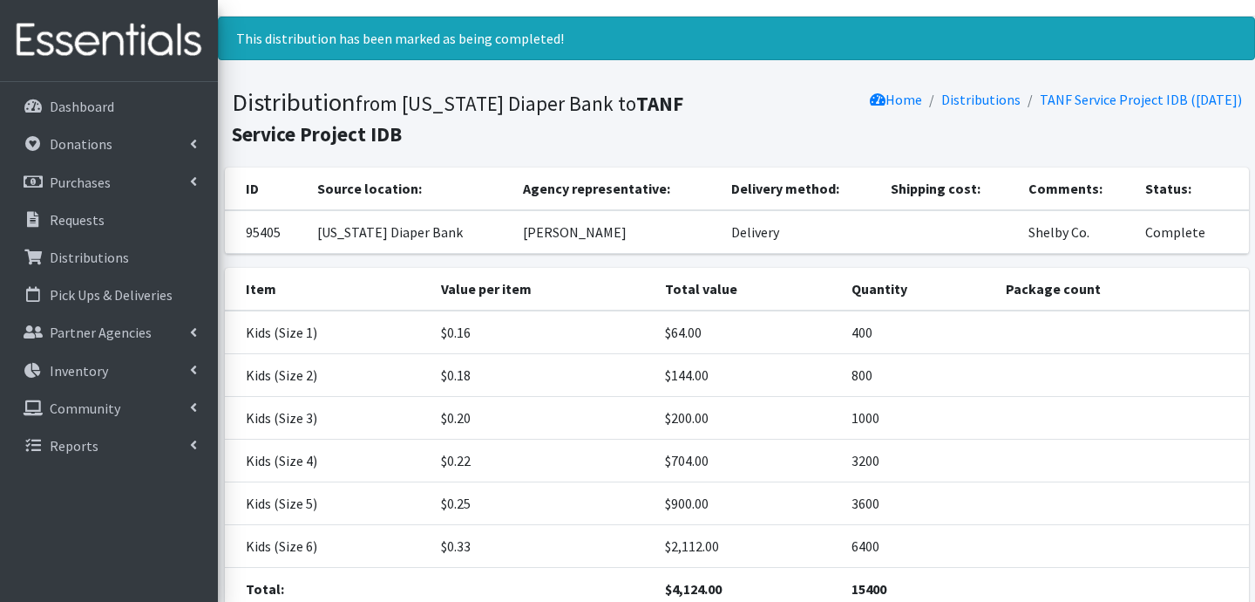
scroll to position [0, 0]
